Goal: Check status: Check status

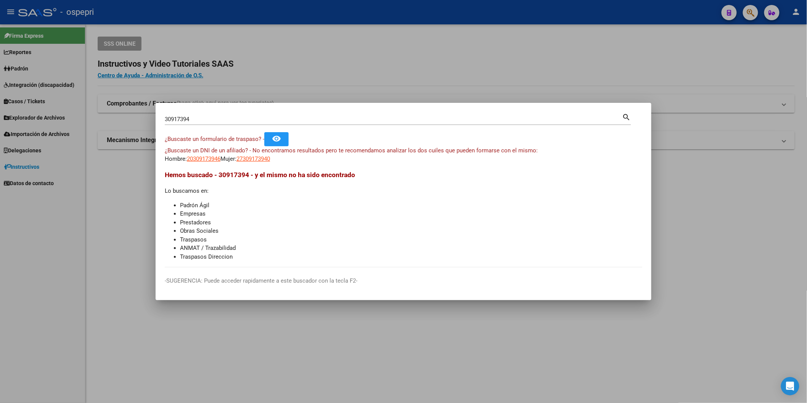
click at [623, 115] on mat-icon "search" at bounding box center [626, 116] width 9 height 9
click at [287, 117] on input "30917394" at bounding box center [394, 119] width 458 height 7
paste input "1772079"
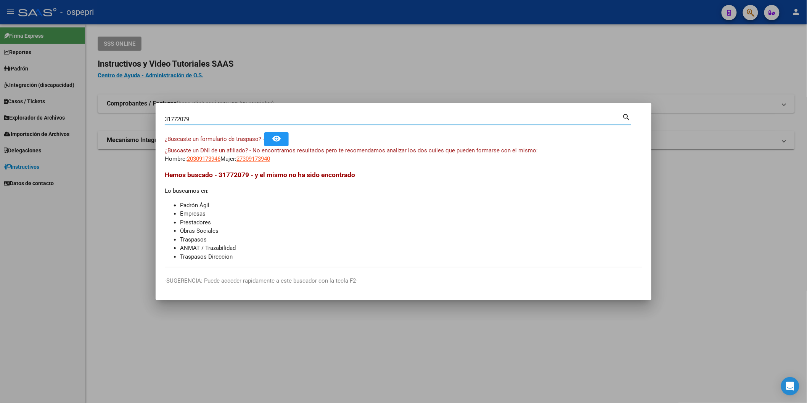
type input "31772079"
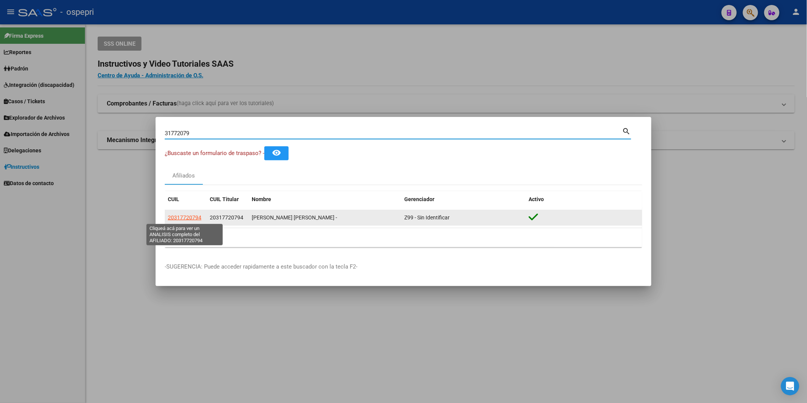
click at [188, 216] on span "20317720794" at bounding box center [185, 218] width 34 height 6
type textarea "20317720794"
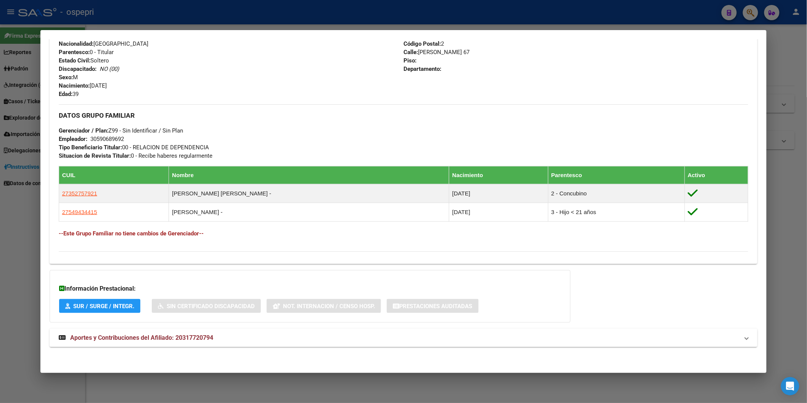
scroll to position [300, 0]
click at [154, 332] on mat-expansion-panel-header "Aportes y Contribuciones del Afiliado: 20317720794" at bounding box center [404, 338] width 708 height 18
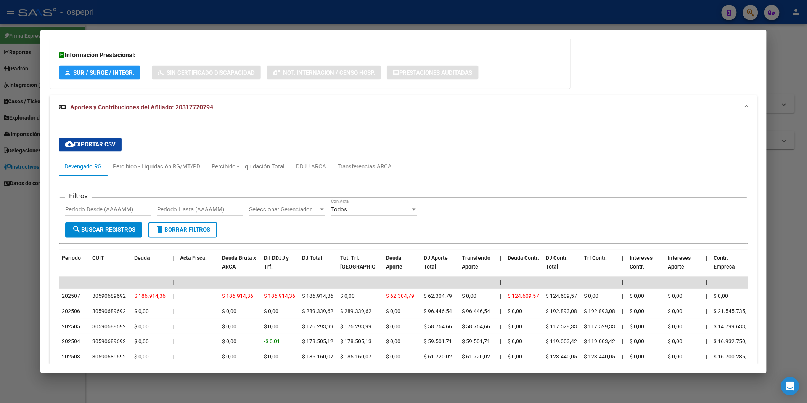
scroll to position [597, 0]
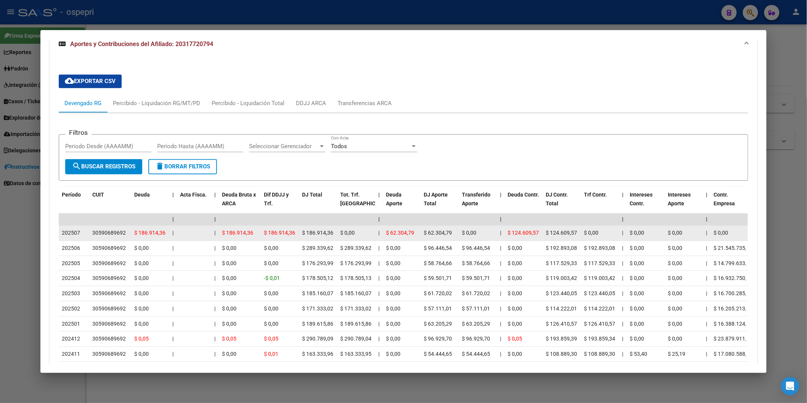
drag, startPoint x: 122, startPoint y: 232, endPoint x: 88, endPoint y: 234, distance: 33.6
click at [89, 234] on datatable-body-cell "30590689692" at bounding box center [110, 233] width 42 height 15
